Goal: Find specific page/section: Find specific page/section

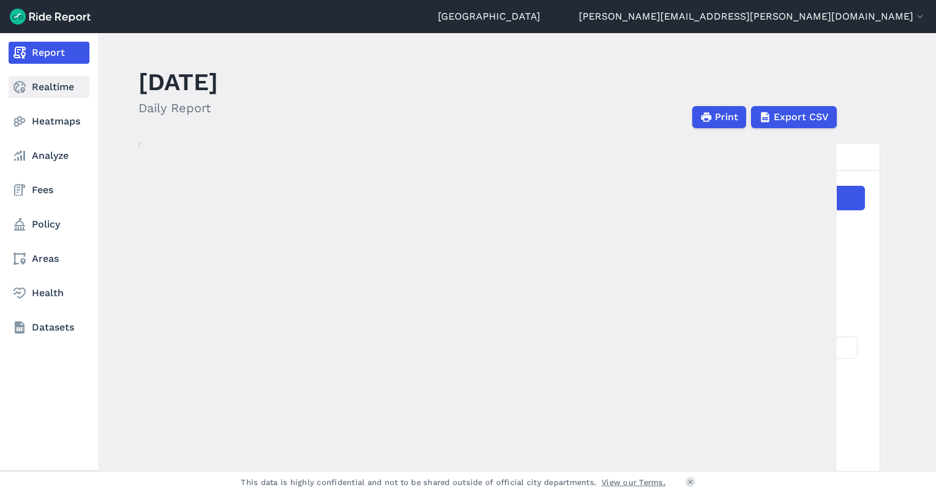
click at [27, 84] on link "Realtime" at bounding box center [49, 87] width 81 height 22
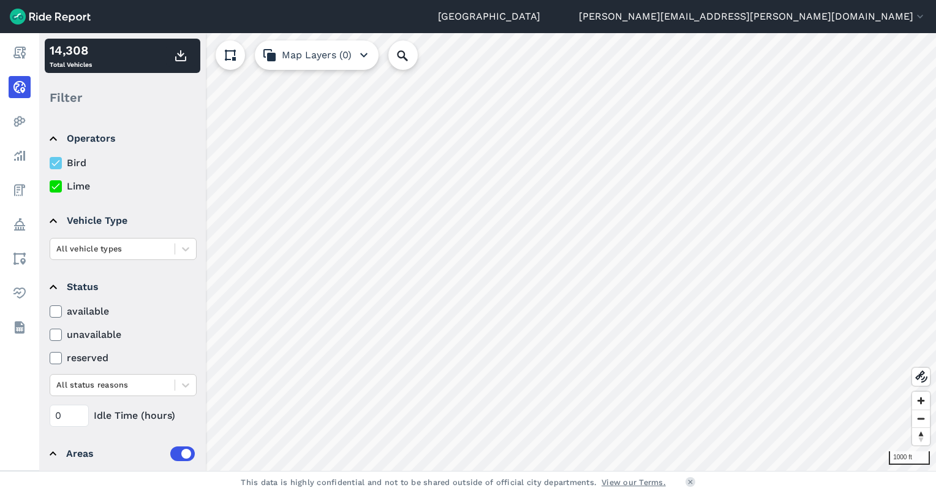
click at [571, 492] on html "Seattle [PERSON_NAME][EMAIL_ADDRESS][PERSON_NAME][DOMAIN_NAME] Settings Terms S…" at bounding box center [468, 246] width 936 height 493
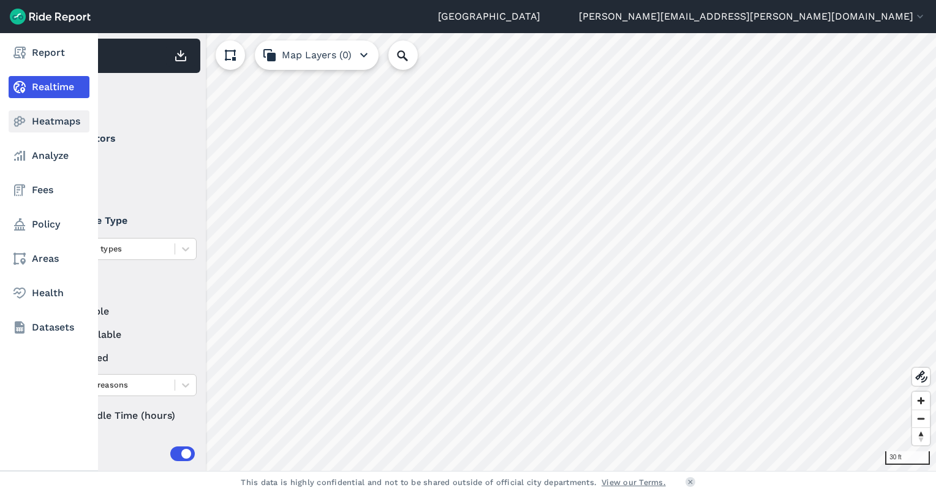
click at [23, 126] on icon at bounding box center [19, 121] width 15 height 15
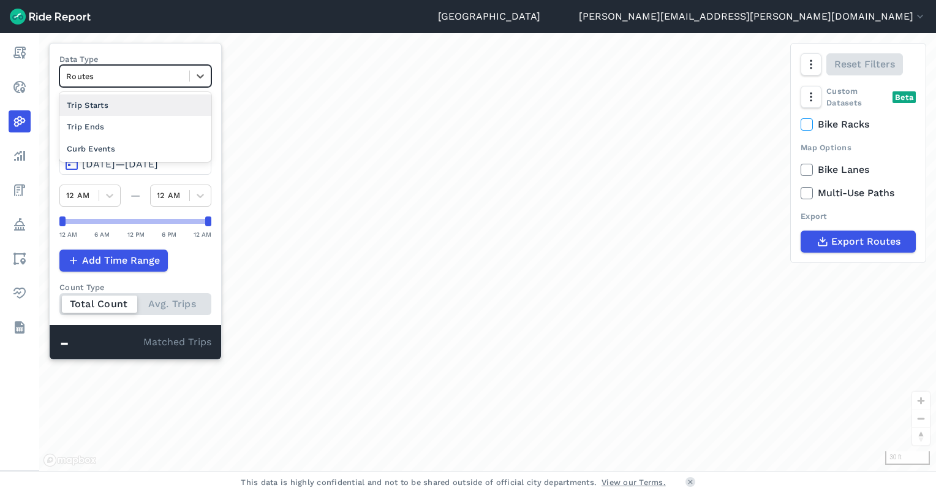
click at [96, 67] on div "Routes" at bounding box center [124, 76] width 129 height 19
click at [96, 147] on div "Curb Events" at bounding box center [135, 148] width 152 height 21
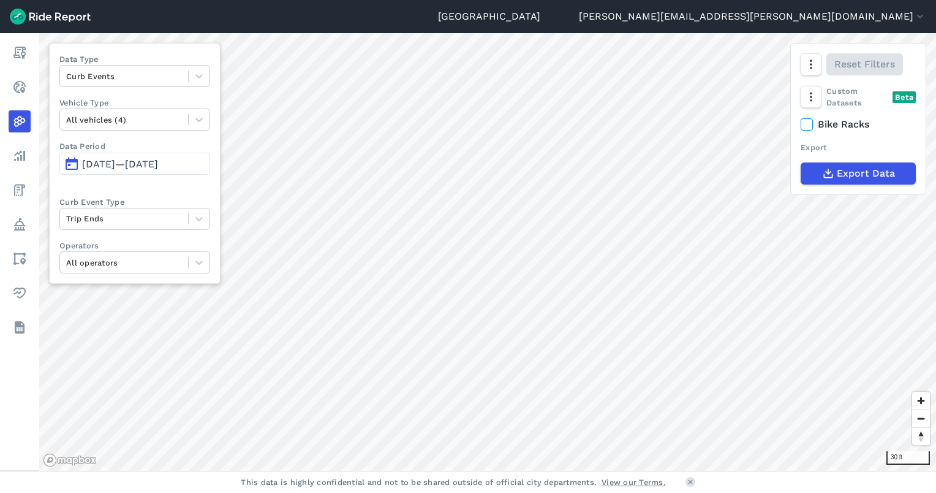
click at [116, 205] on label "Curb Event Type" at bounding box center [134, 202] width 151 height 12
click at [115, 222] on div at bounding box center [124, 218] width 116 height 14
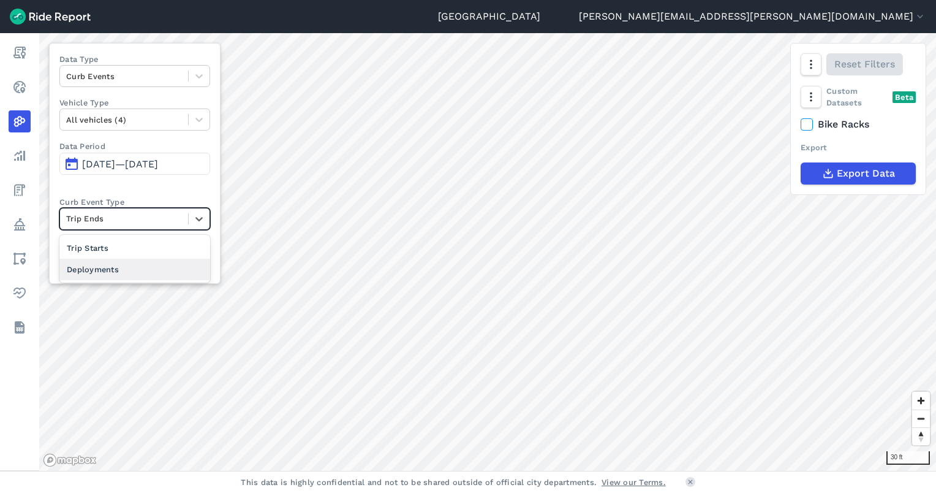
click at [106, 273] on div "Deployments" at bounding box center [134, 269] width 151 height 21
